Goal: Communication & Community: Connect with others

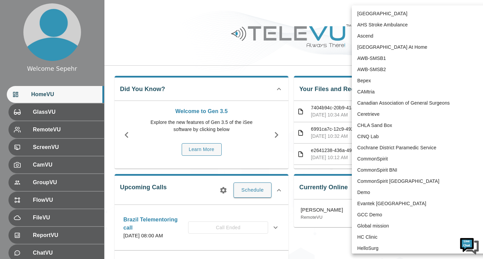
click at [392, 16] on body "Welcome Sepehr HomeVU GlassVU RemoteVU ScreenVU CamVU GroupVU FlowVU FileVU Rep…" at bounding box center [241, 264] width 483 height 529
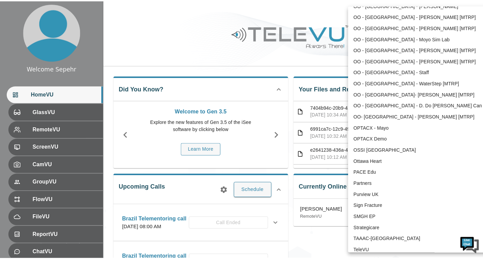
scroll to position [1336, 0]
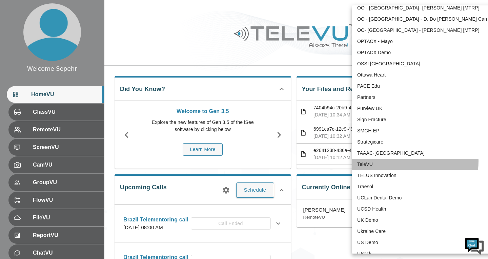
click at [395, 161] on li "TeleVU" at bounding box center [422, 164] width 141 height 11
type input "1"
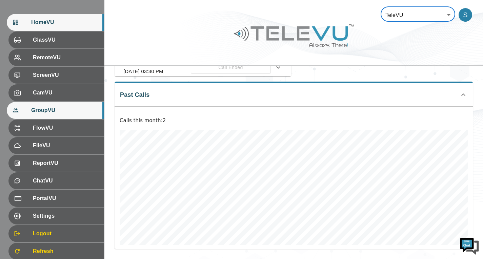
scroll to position [93, 0]
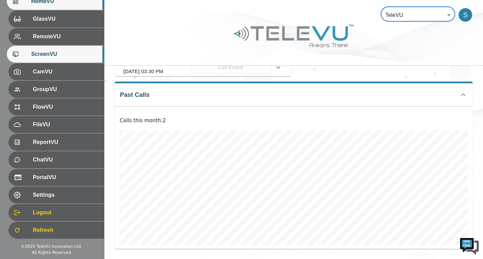
click at [63, 47] on div "ScreenVU" at bounding box center [55, 54] width 97 height 17
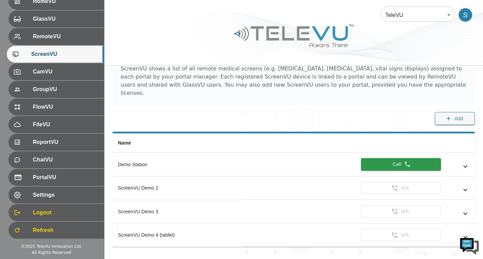
scroll to position [29, 0]
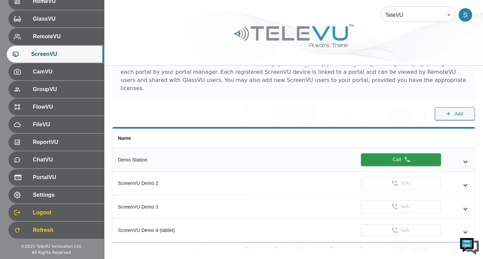
click at [462, 158] on icon "simple table" at bounding box center [465, 162] width 8 height 8
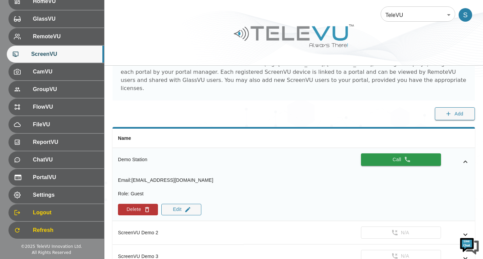
click at [462, 158] on icon "simple table" at bounding box center [465, 162] width 8 height 8
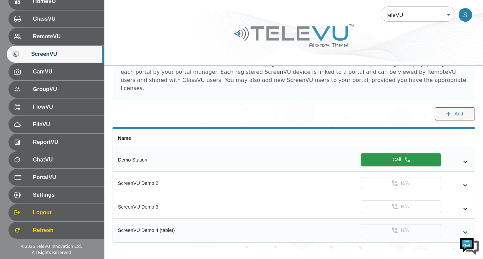
click at [462, 228] on icon "simple table" at bounding box center [465, 232] width 8 height 8
click at [463, 205] on icon "simple table" at bounding box center [465, 209] width 8 height 8
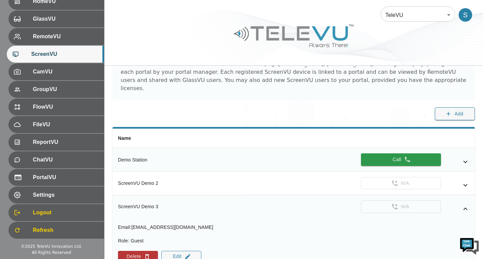
click at [463, 205] on icon "simple table" at bounding box center [465, 209] width 8 height 8
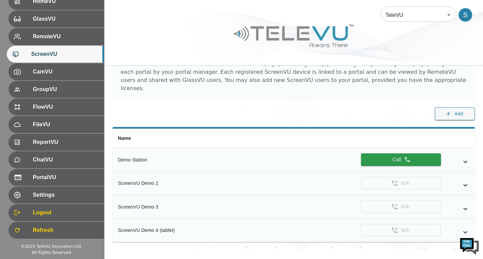
click at [463, 181] on icon "simple table" at bounding box center [465, 185] width 8 height 8
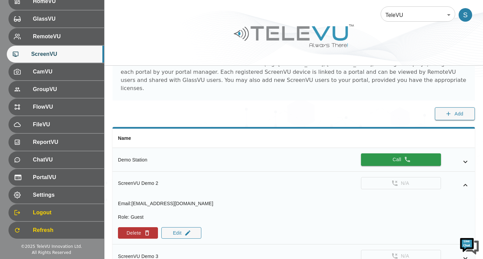
click at [463, 181] on icon "simple table" at bounding box center [465, 185] width 8 height 8
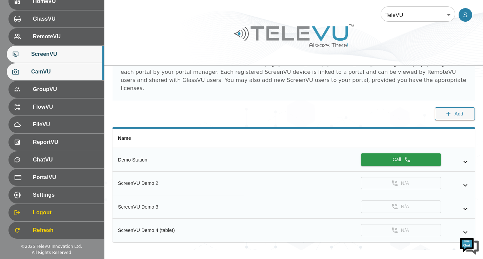
click at [28, 64] on div "CamVU" at bounding box center [55, 71] width 97 height 17
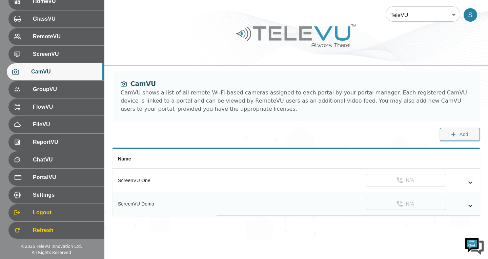
click at [471, 206] on icon "simple table" at bounding box center [470, 206] width 4 height 2
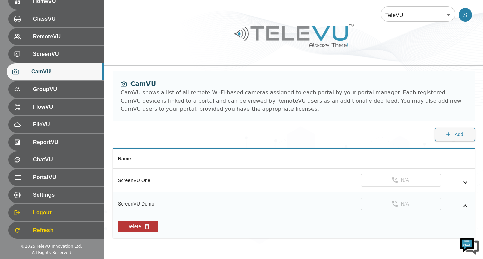
click at [471, 206] on td "N/A" at bounding box center [345, 203] width 260 height 23
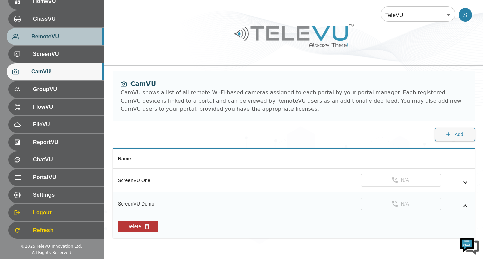
click at [37, 35] on span "RemoteVU" at bounding box center [64, 37] width 67 height 8
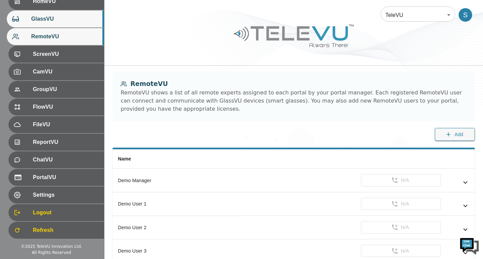
click at [74, 19] on span "GlassVU" at bounding box center [64, 19] width 67 height 8
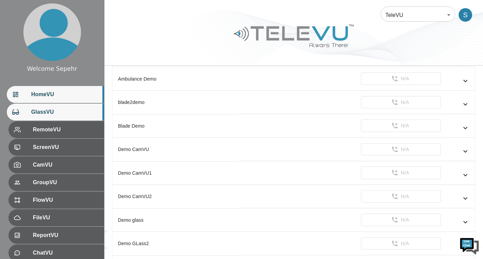
click at [41, 91] on span "HomeVU" at bounding box center [64, 94] width 67 height 8
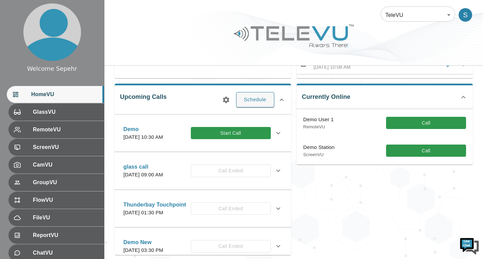
scroll to position [102, 0]
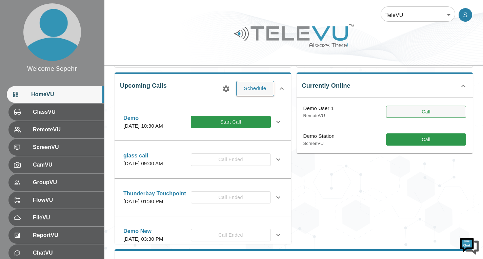
click at [405, 114] on button "Call" at bounding box center [426, 112] width 80 height 13
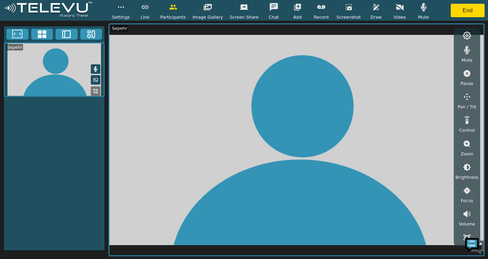
click at [463, 51] on icon "button" at bounding box center [467, 50] width 8 height 8
